Goal: Find specific page/section: Find specific page/section

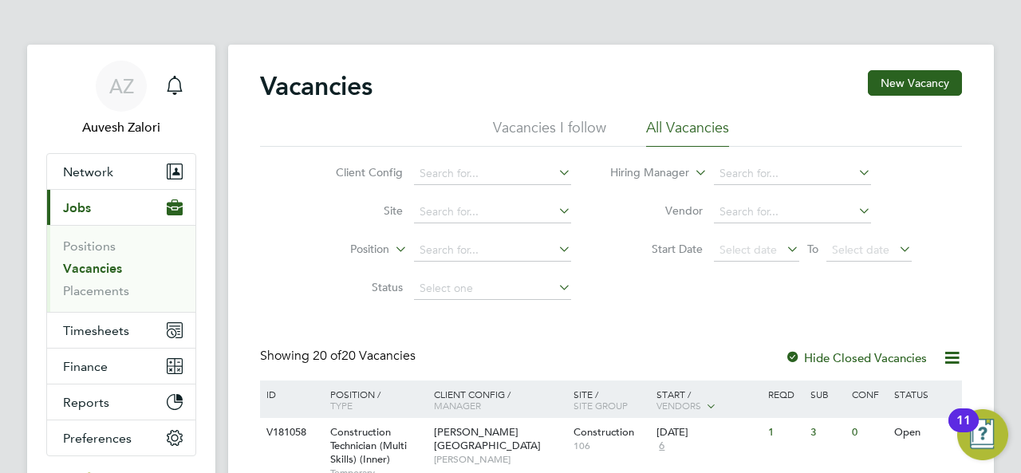
scroll to position [319, 0]
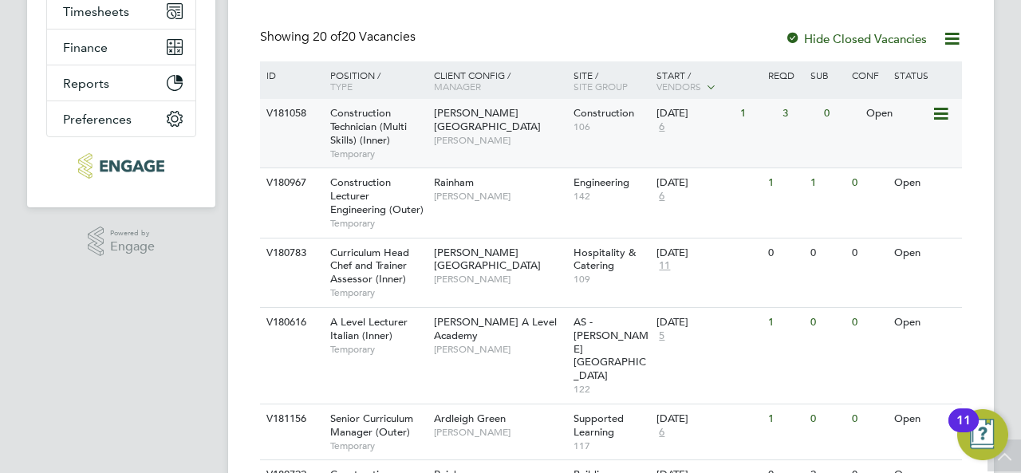
click at [460, 139] on div "Hackney Campus Nathan Morris" at bounding box center [500, 126] width 140 height 55
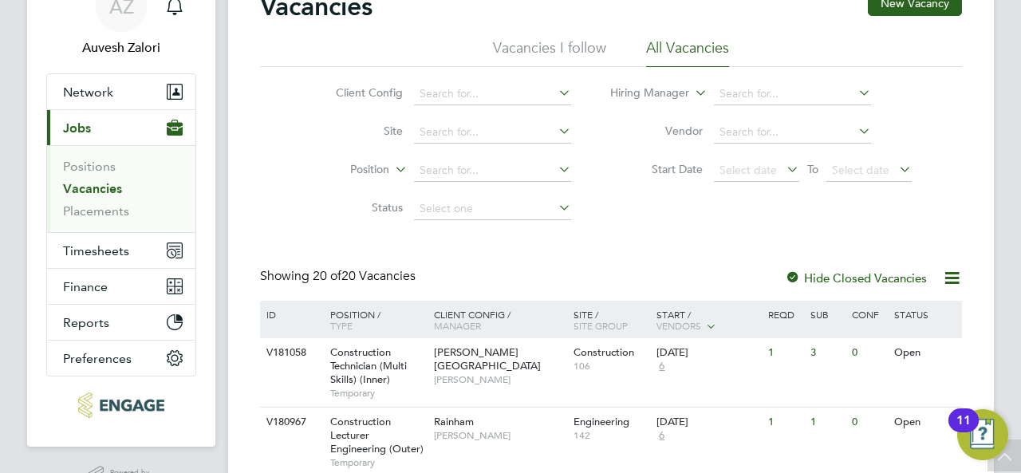
scroll to position [239, 0]
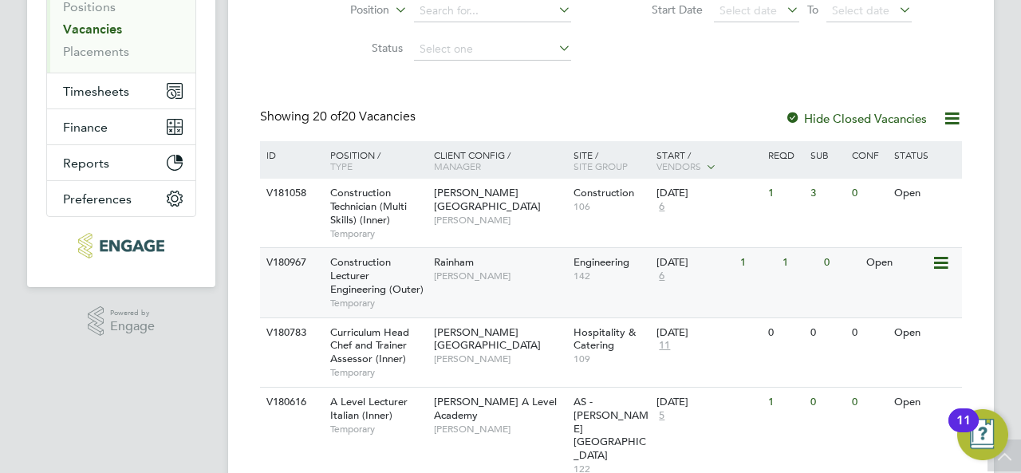
click at [462, 276] on span "[PERSON_NAME]" at bounding box center [500, 276] width 132 height 13
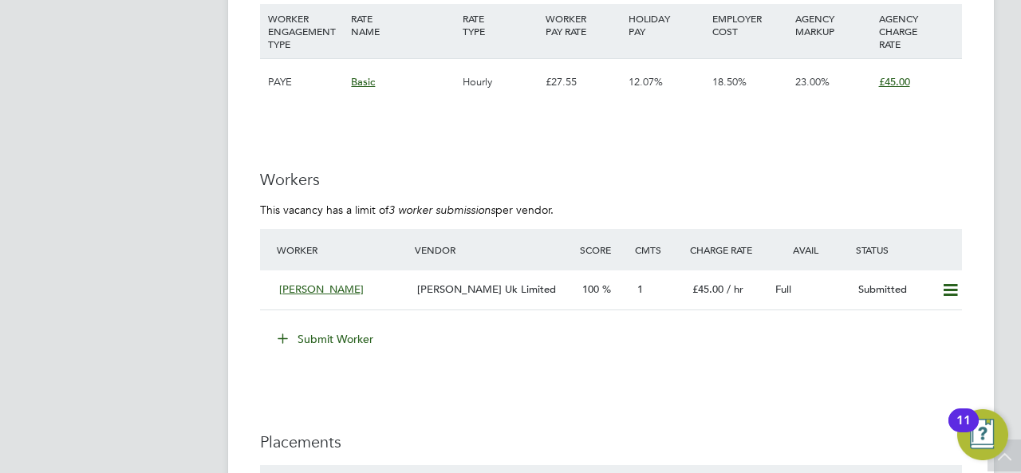
scroll to position [2394, 0]
